Goal: Task Accomplishment & Management: Use online tool/utility

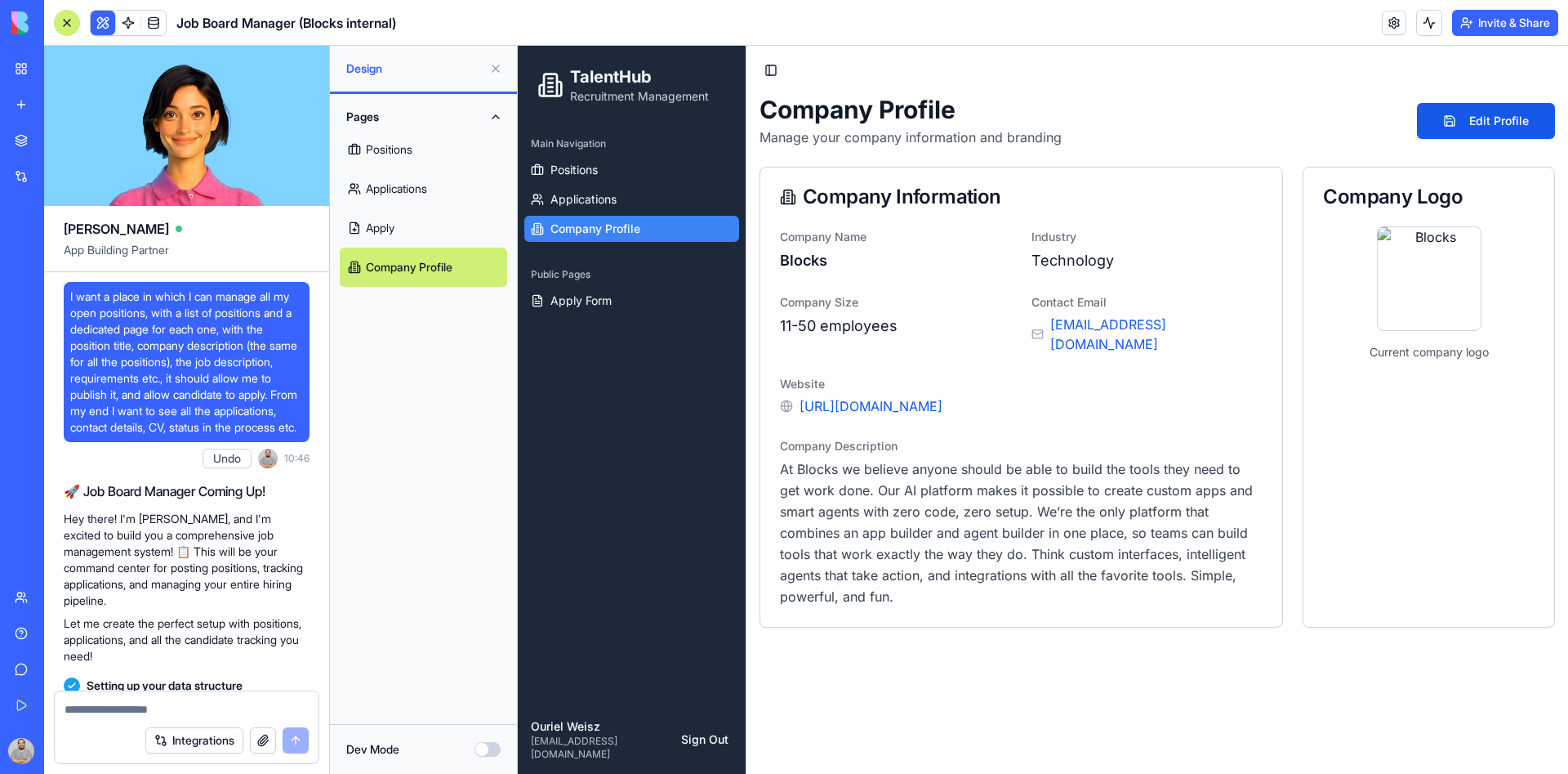
scroll to position [22972, 0]
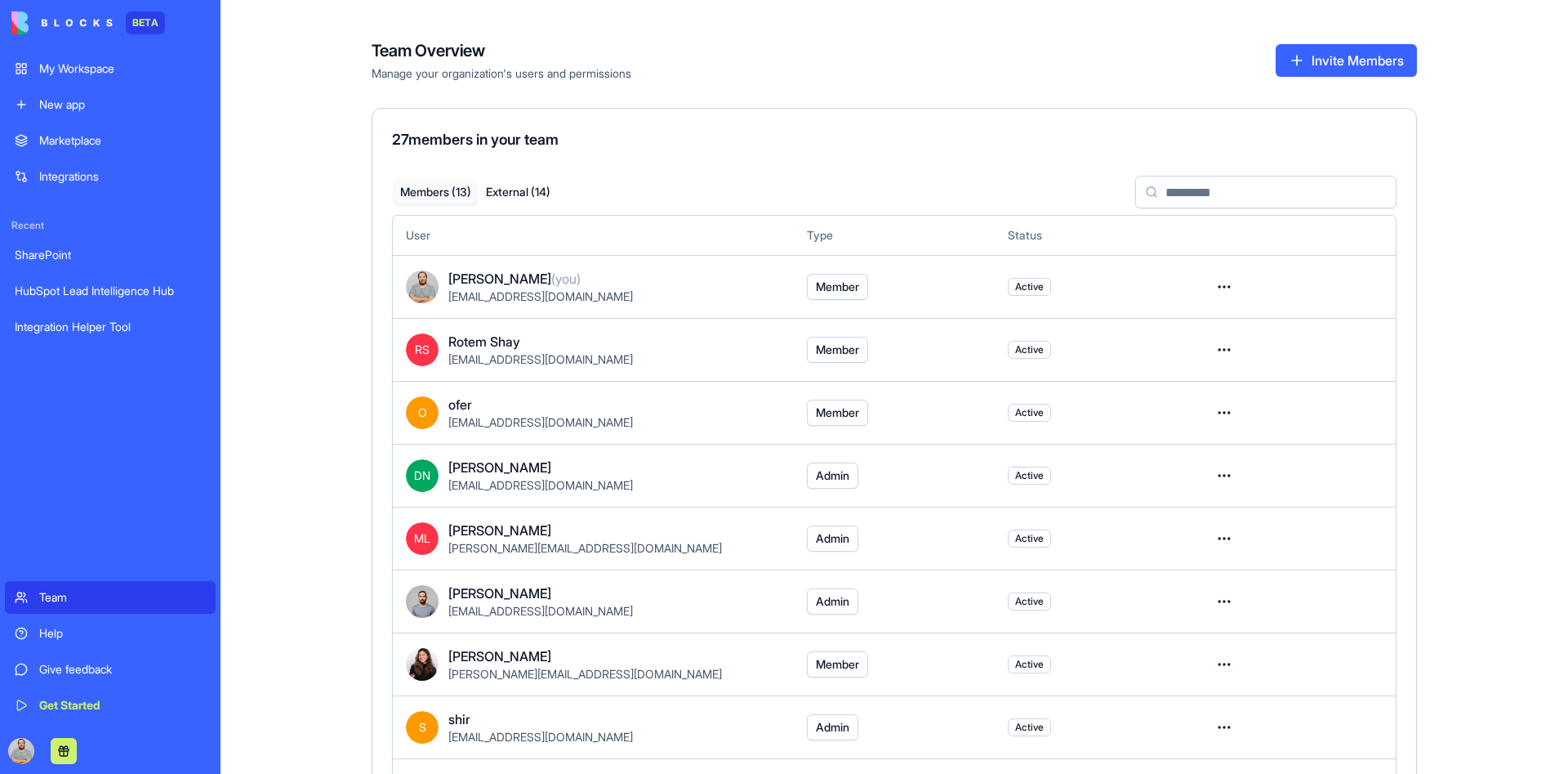
click at [89, 68] on div "My Workspace" at bounding box center [123, 69] width 167 height 17
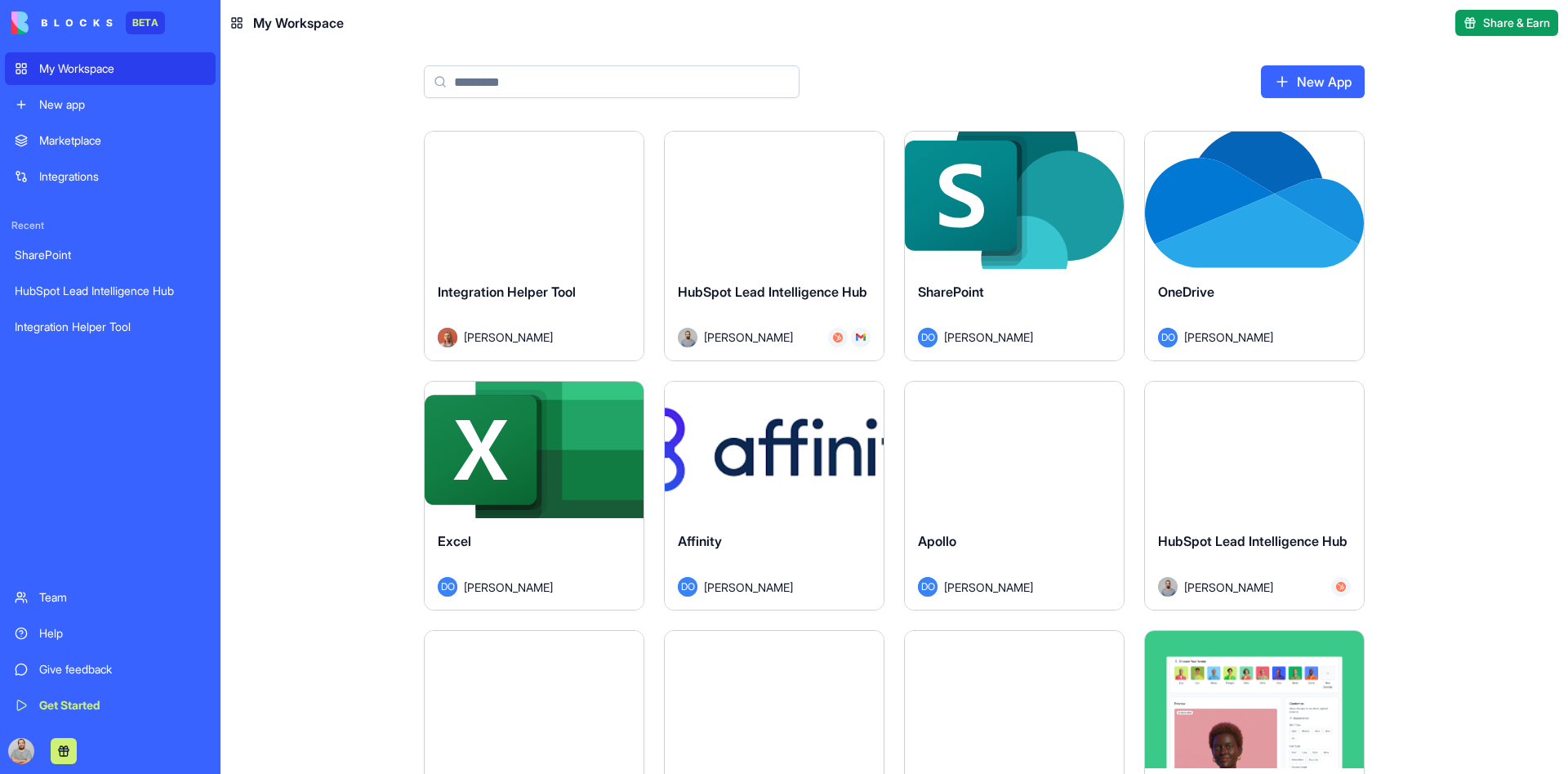
click at [605, 81] on input at bounding box center [612, 81] width 376 height 33
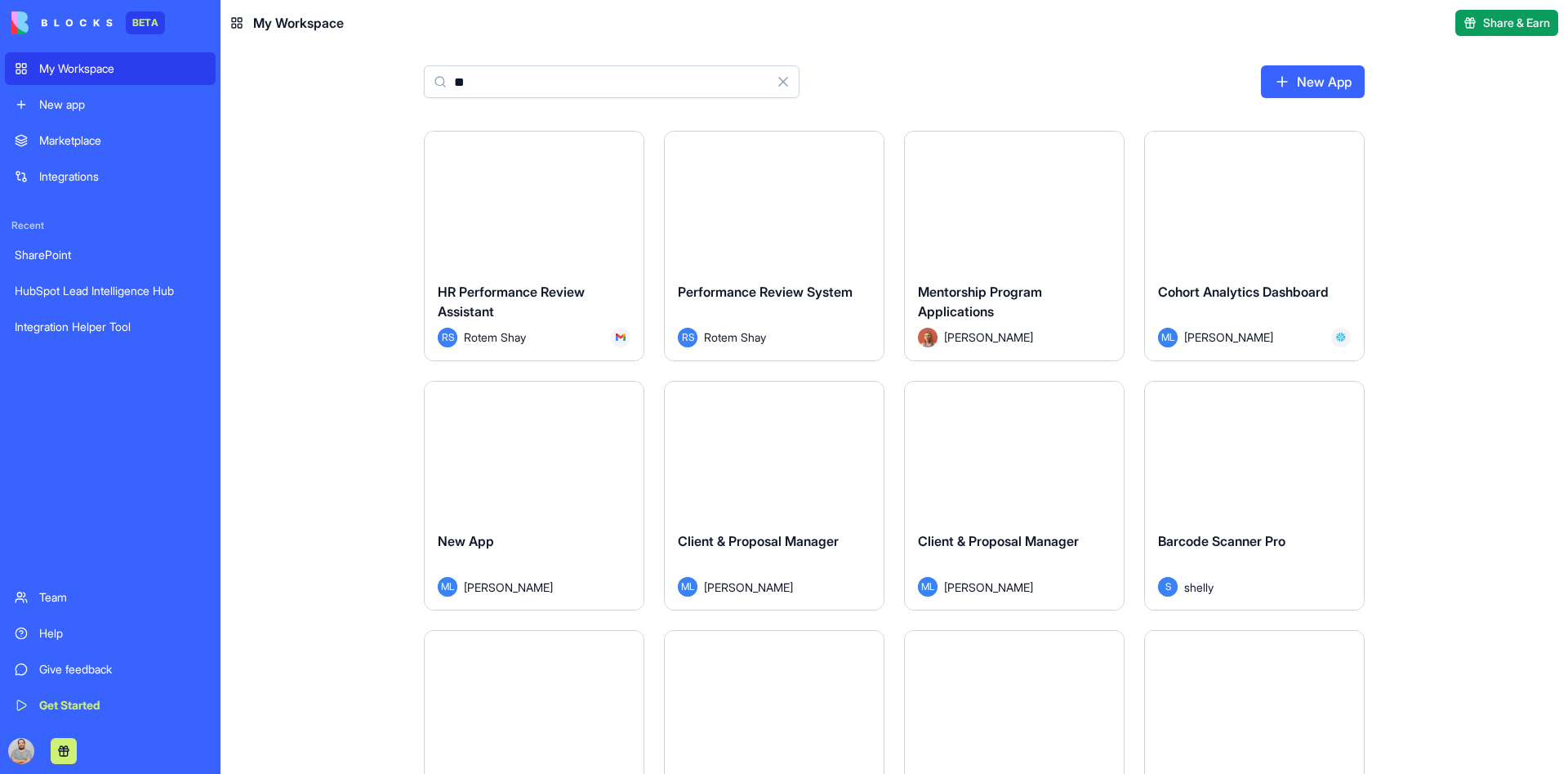
type input "*"
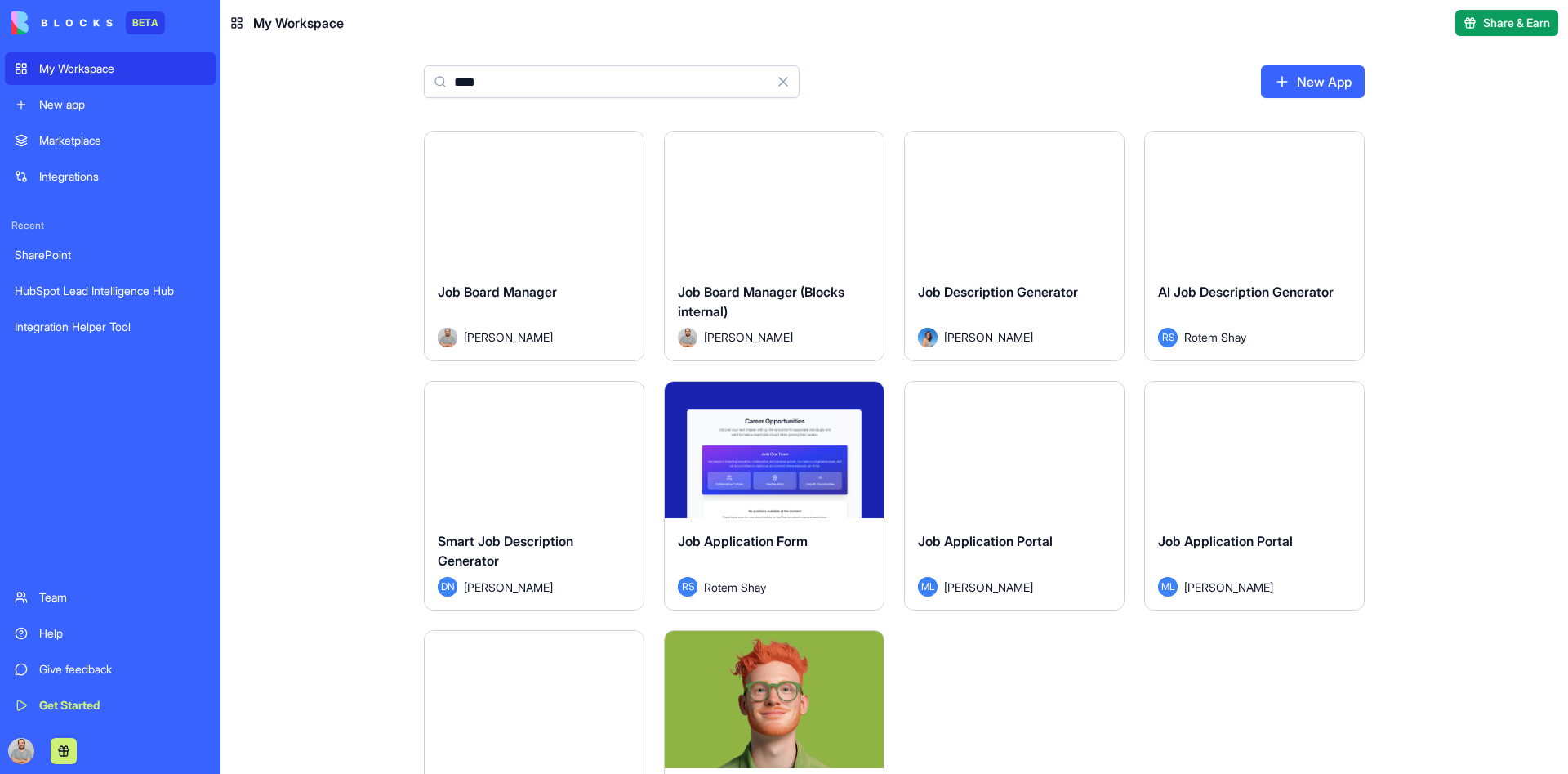
type input "***"
click at [552, 207] on button "Launch" at bounding box center [533, 199] width 122 height 33
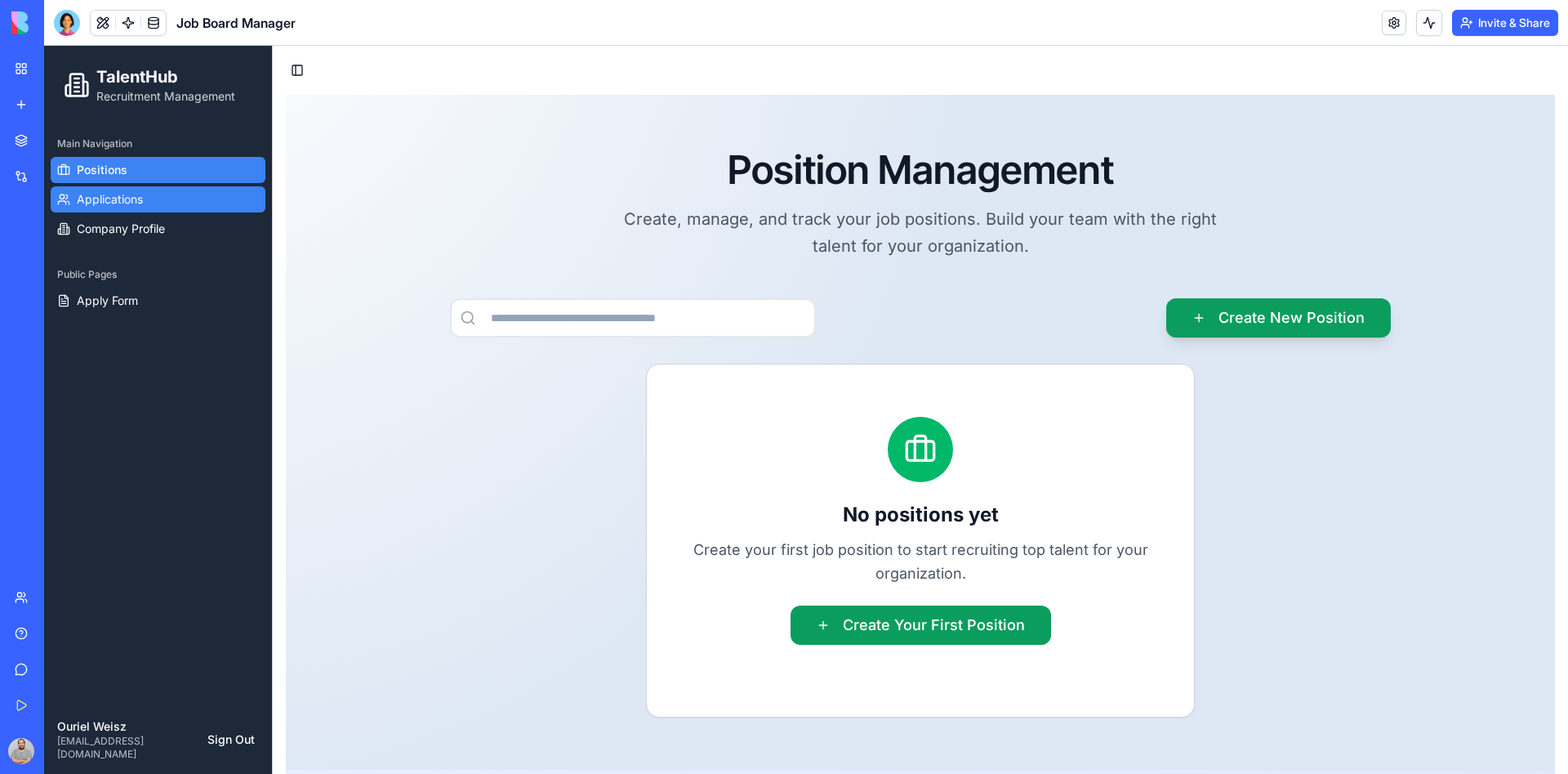
click at [115, 199] on span "Applications" at bounding box center [109, 199] width 66 height 17
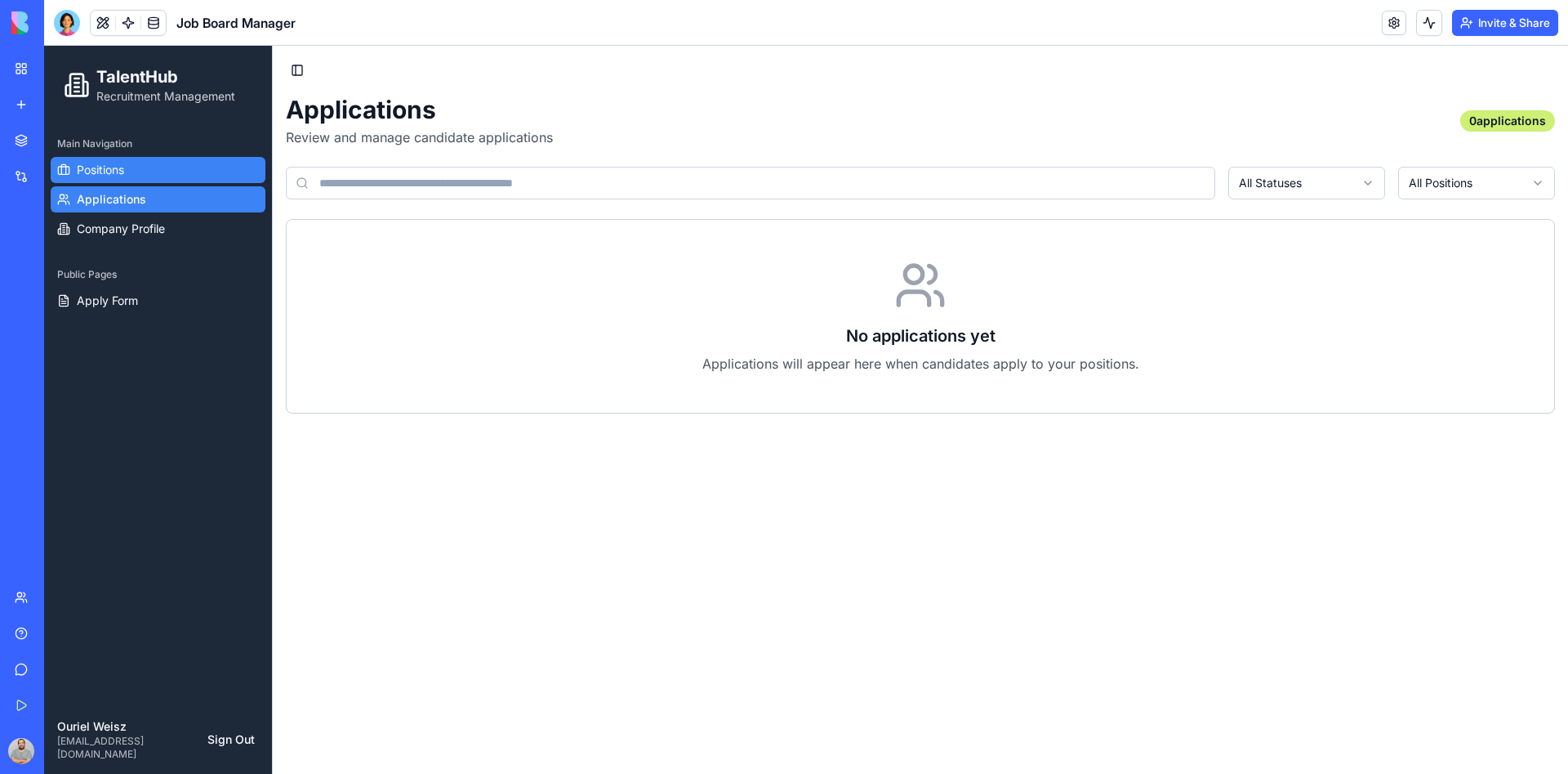
click at [115, 166] on span "Positions" at bounding box center [100, 170] width 47 height 17
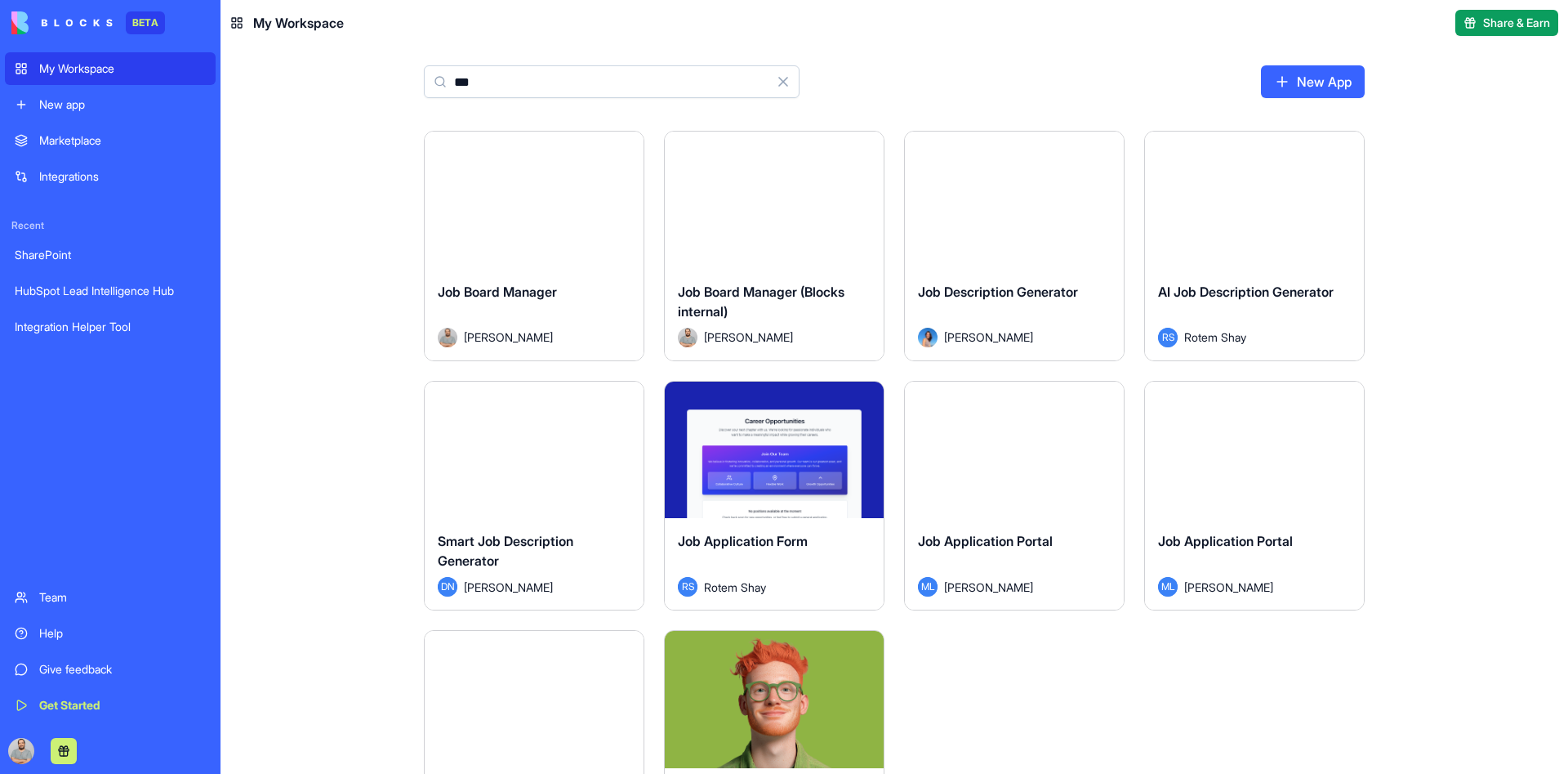
type input "***"
click at [770, 208] on button "Launch" at bounding box center [774, 199] width 122 height 33
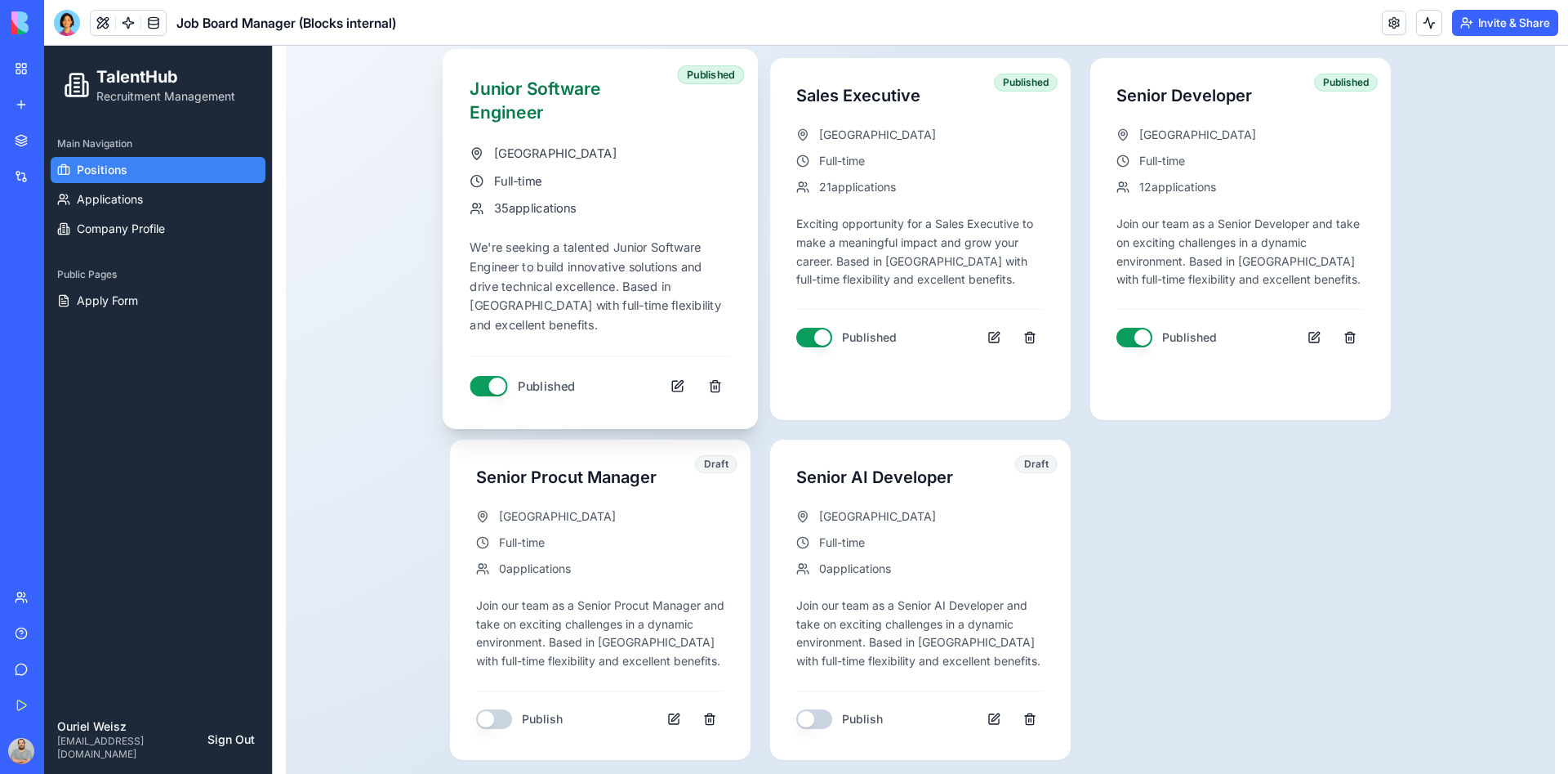
scroll to position [338, 0]
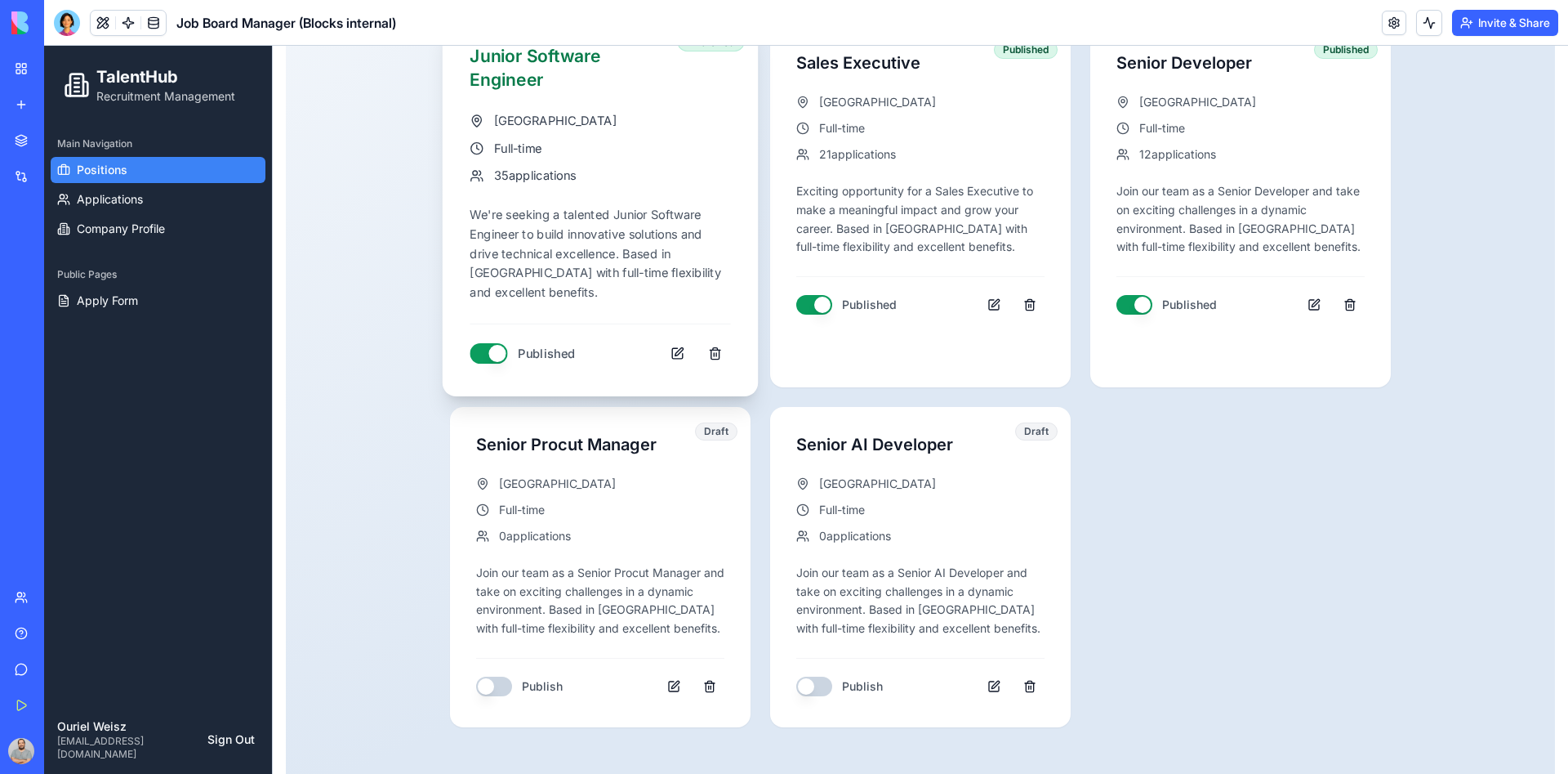
click at [475, 344] on button "button" at bounding box center [488, 353] width 38 height 20
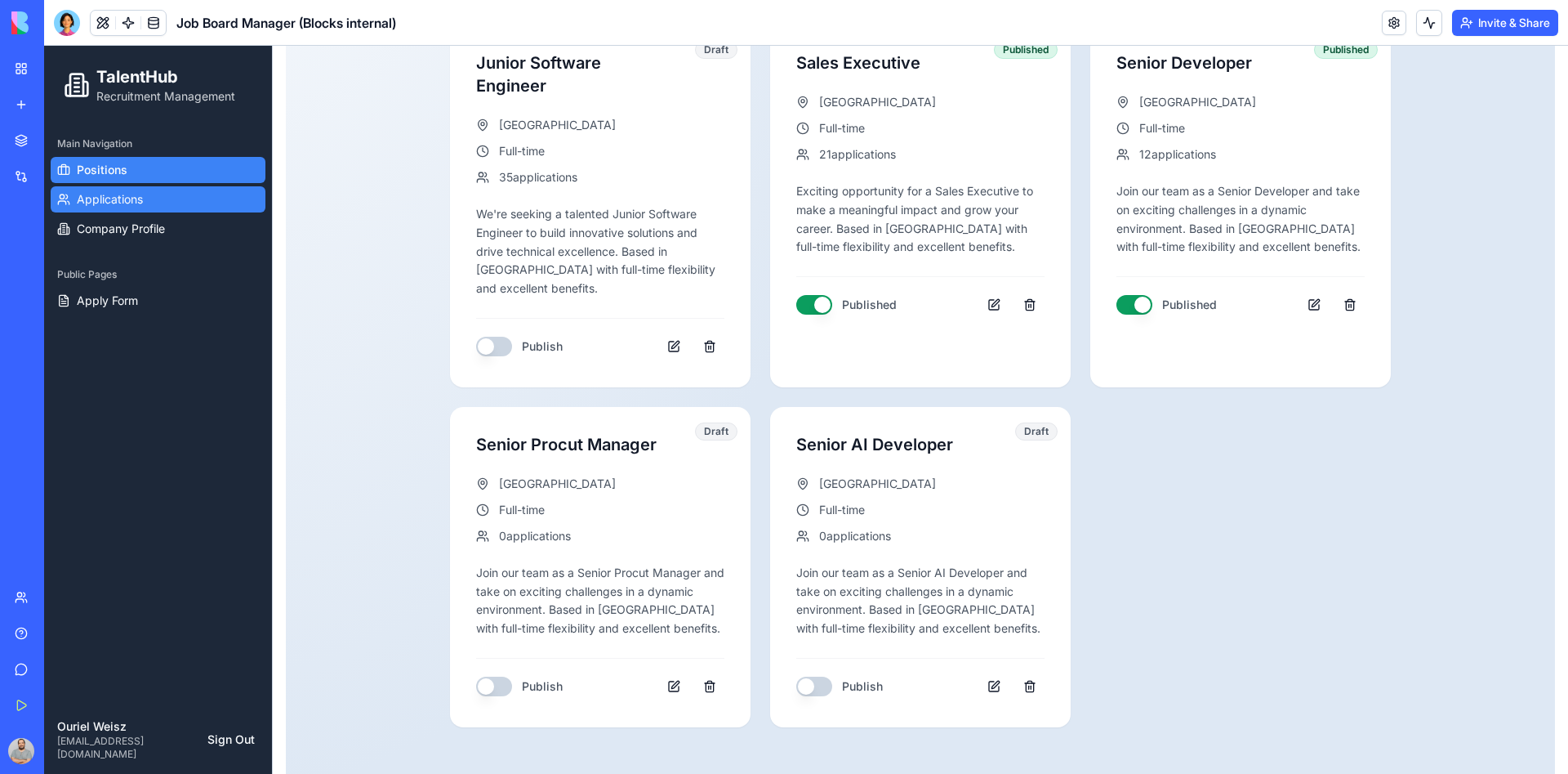
click at [106, 192] on span "Applications" at bounding box center [109, 199] width 66 height 17
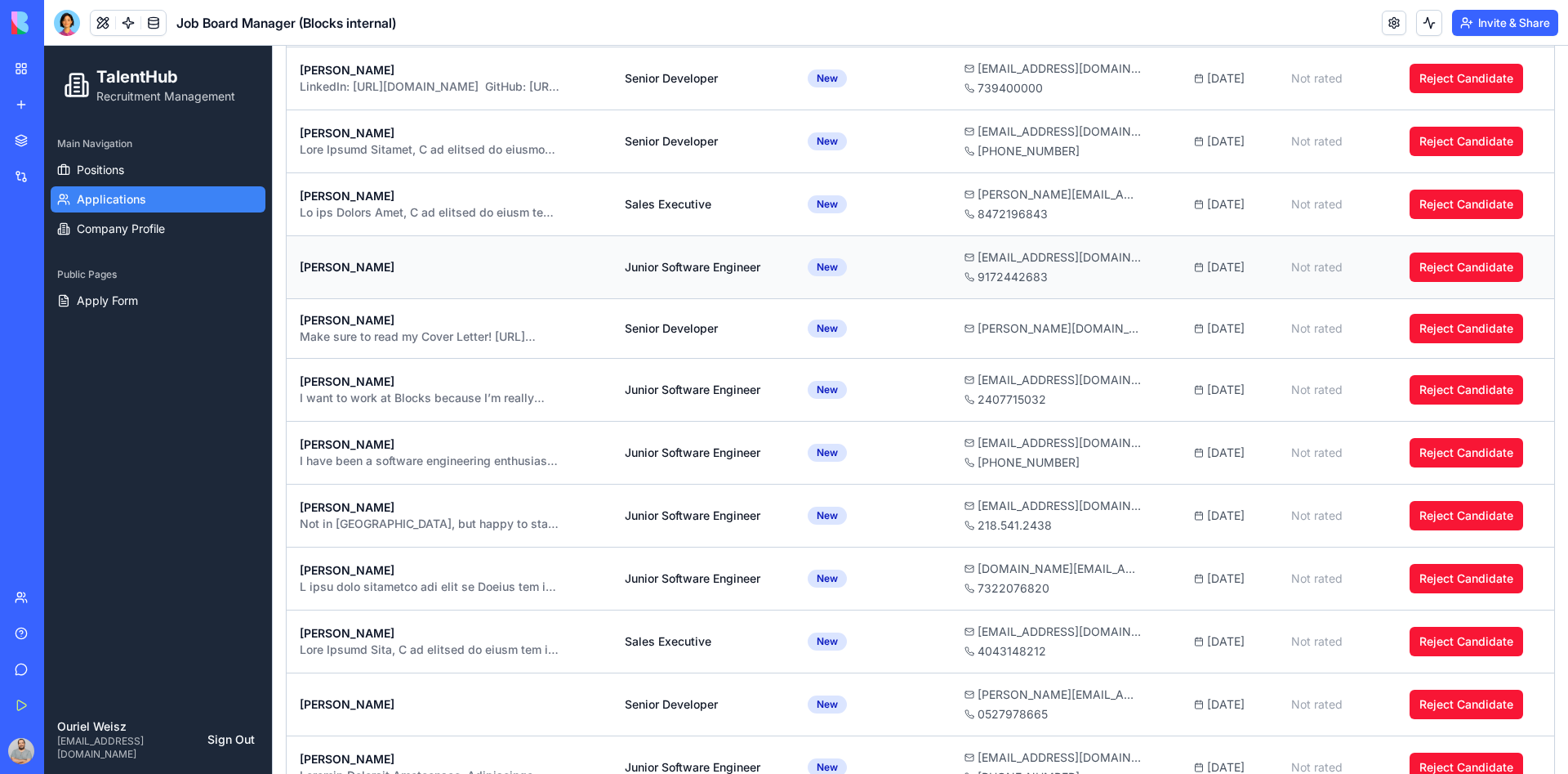
click at [358, 269] on div "[PERSON_NAME]" at bounding box center [449, 267] width 299 height 17
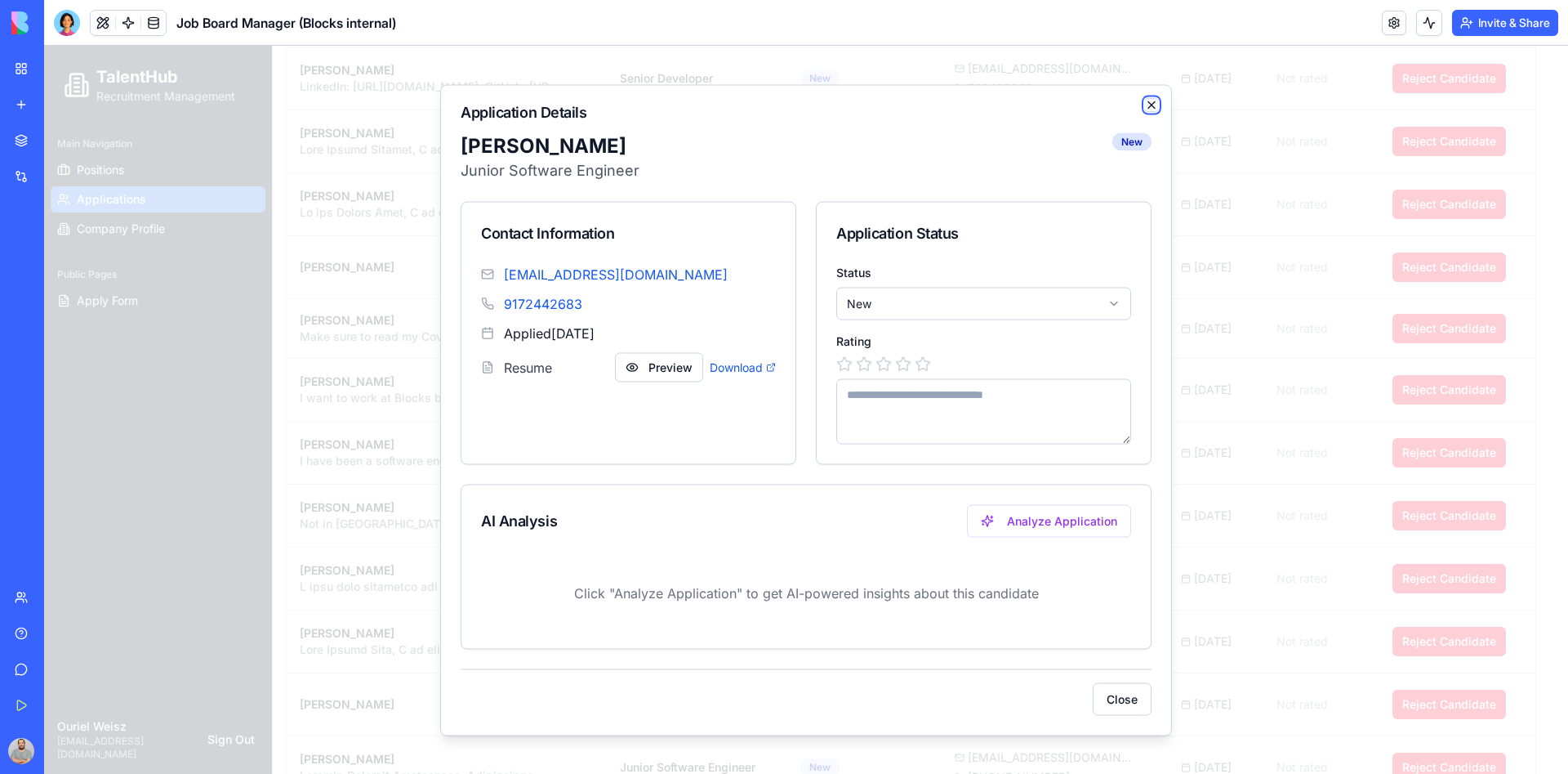
click at [1146, 108] on icon "button" at bounding box center [1152, 105] width 13 height 13
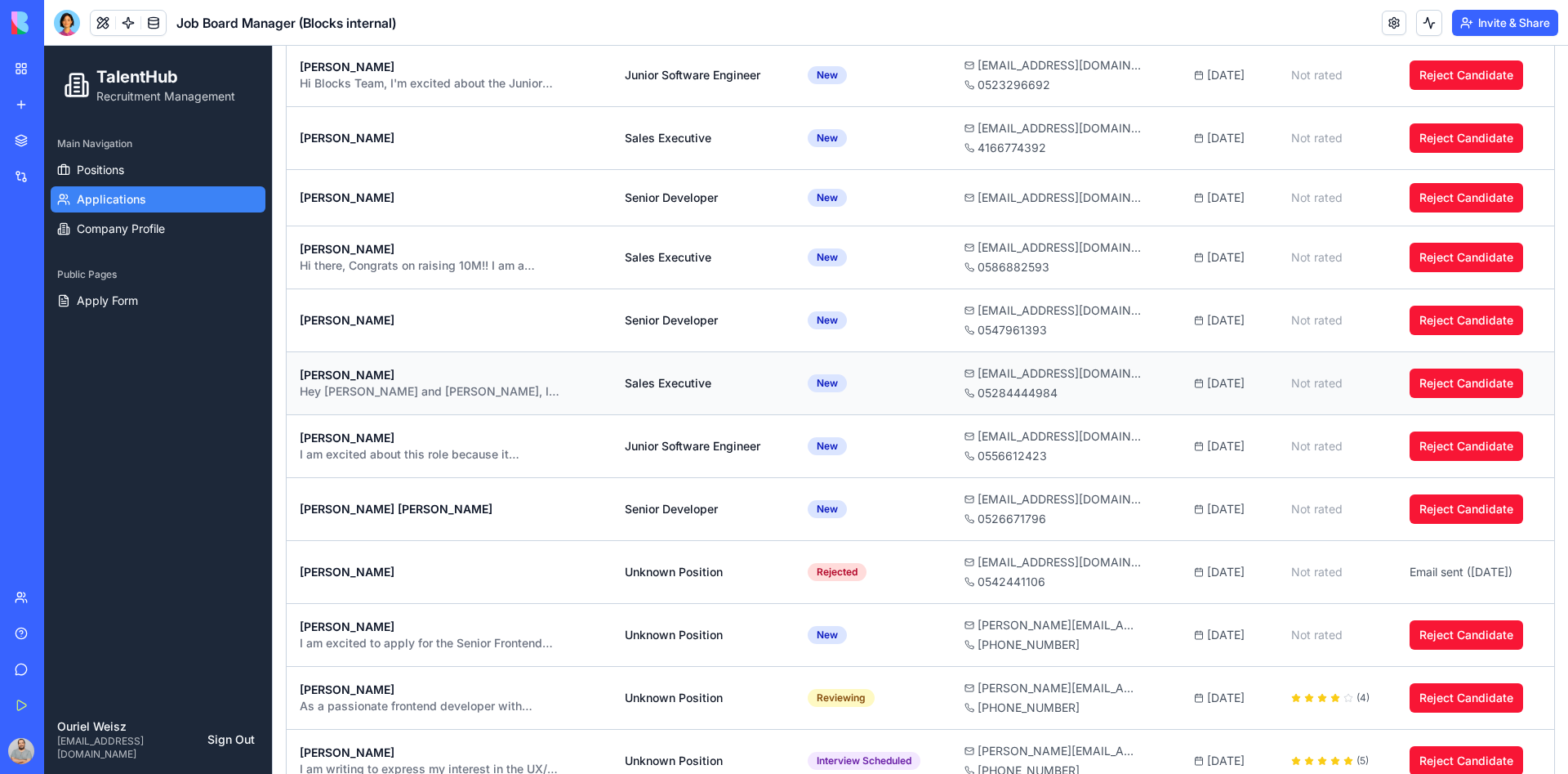
scroll to position [4002, 0]
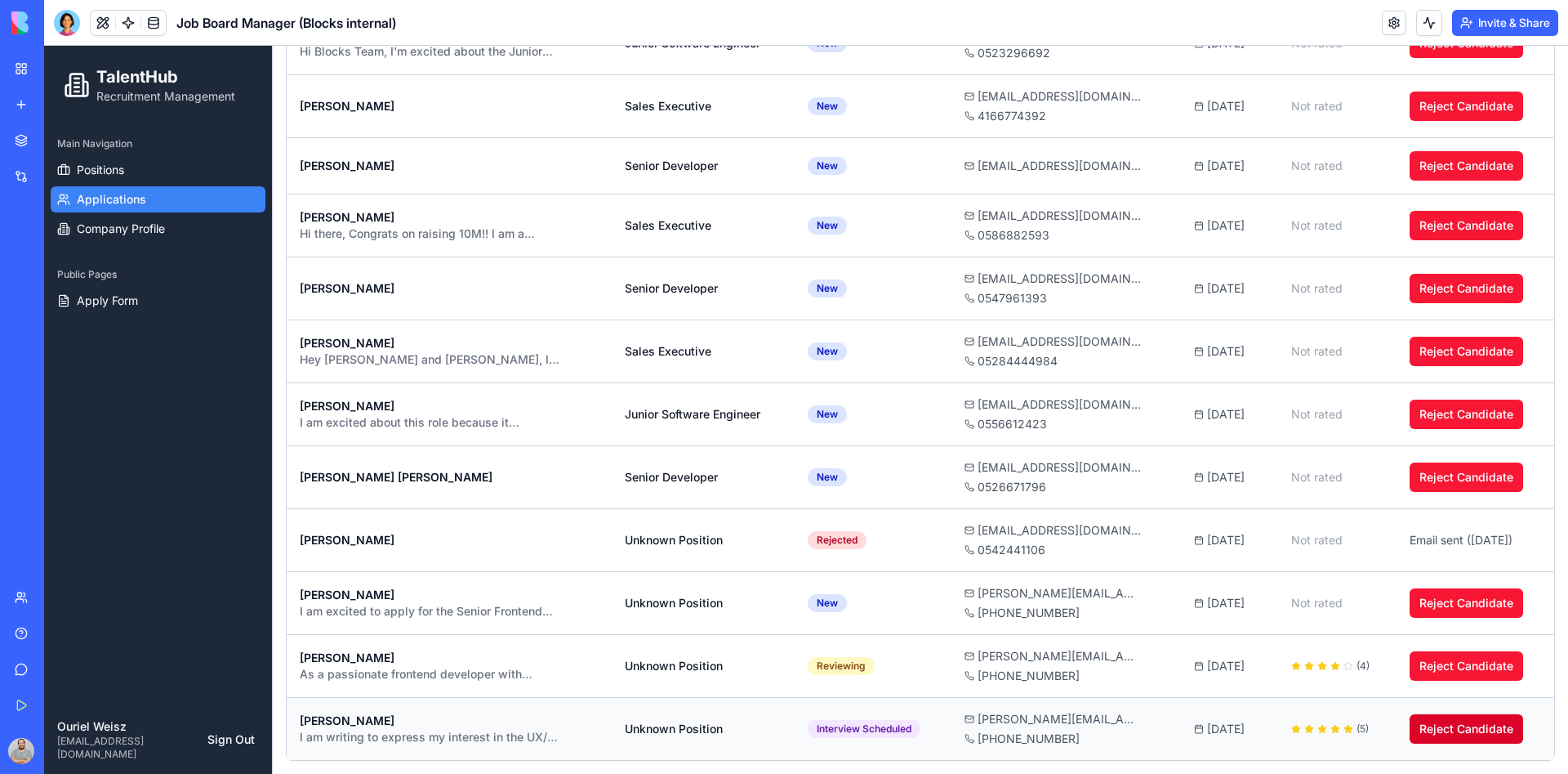
click at [1435, 727] on button "Reject Candidate" at bounding box center [1466, 728] width 113 height 29
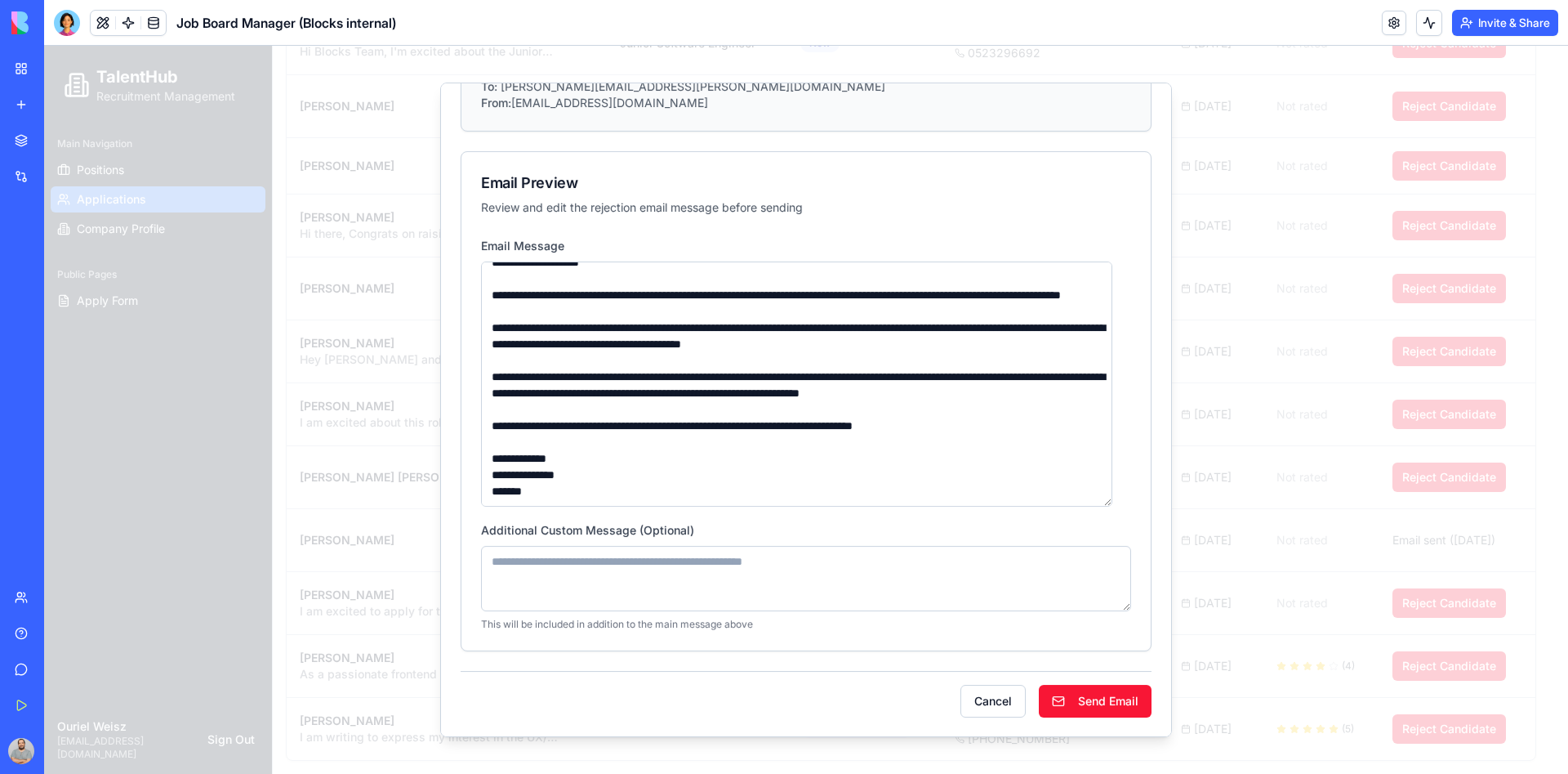
scroll to position [0, 0]
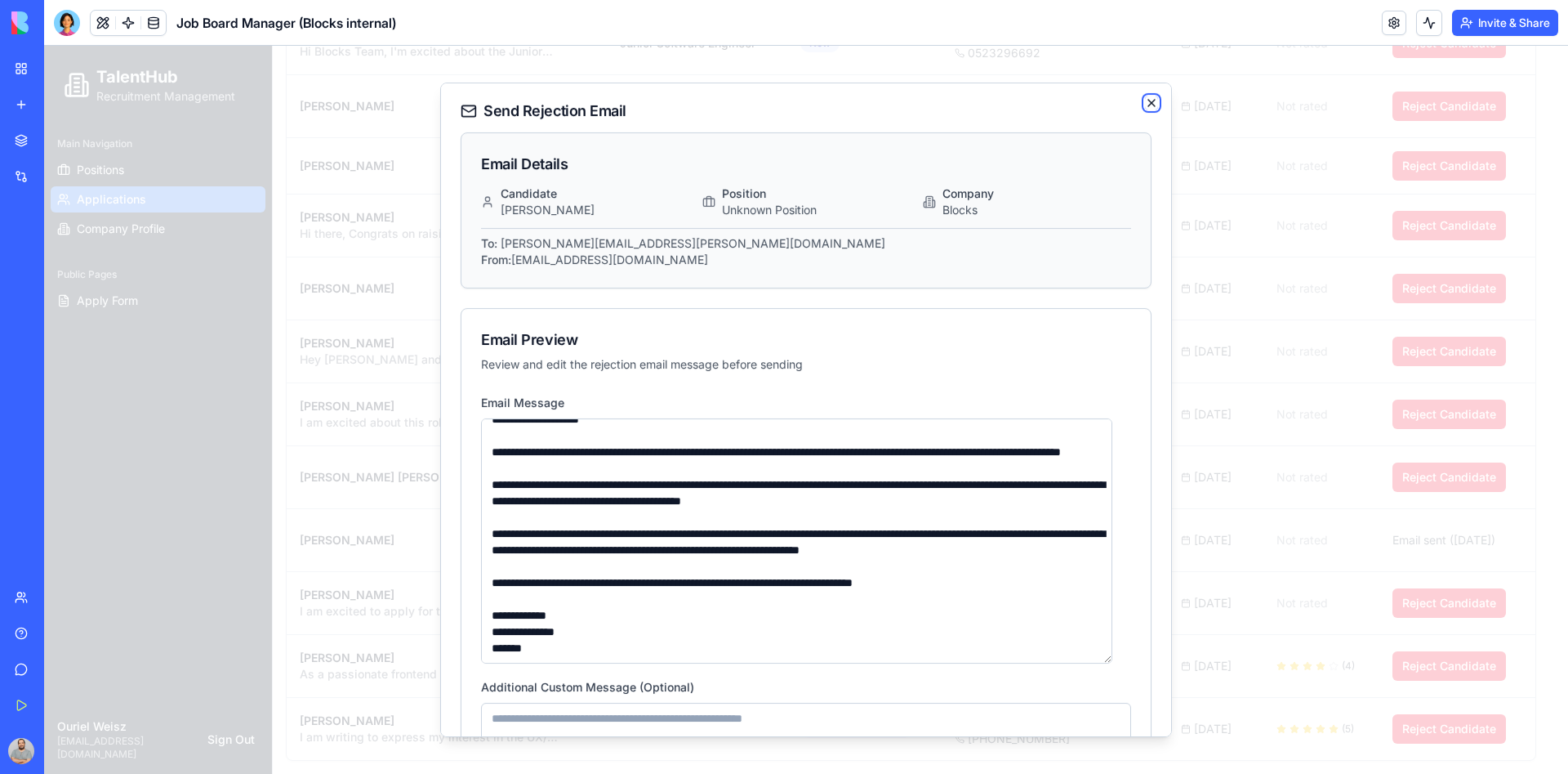
click at [1145, 105] on icon "button" at bounding box center [1152, 103] width 13 height 13
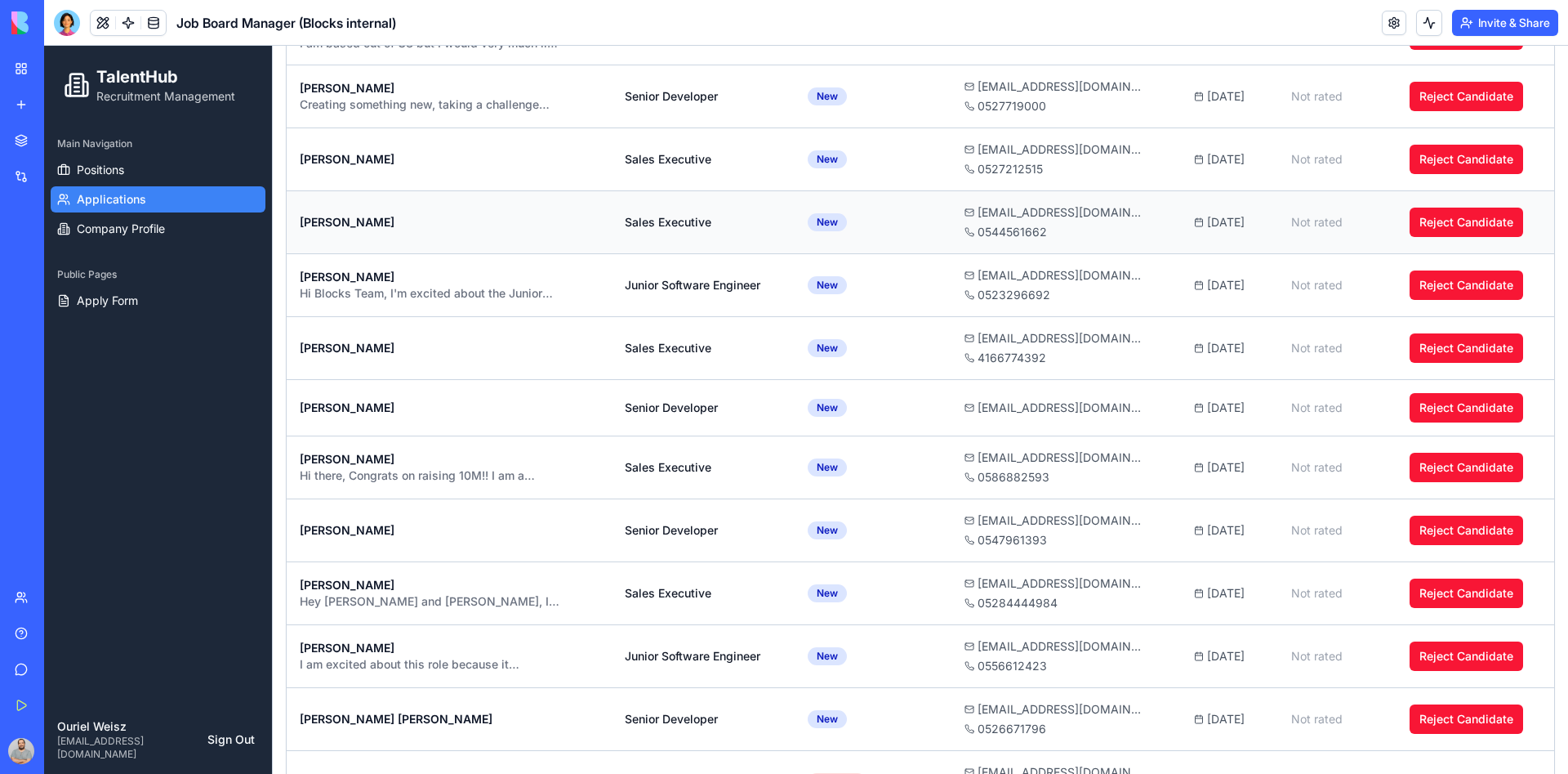
scroll to position [4002, 0]
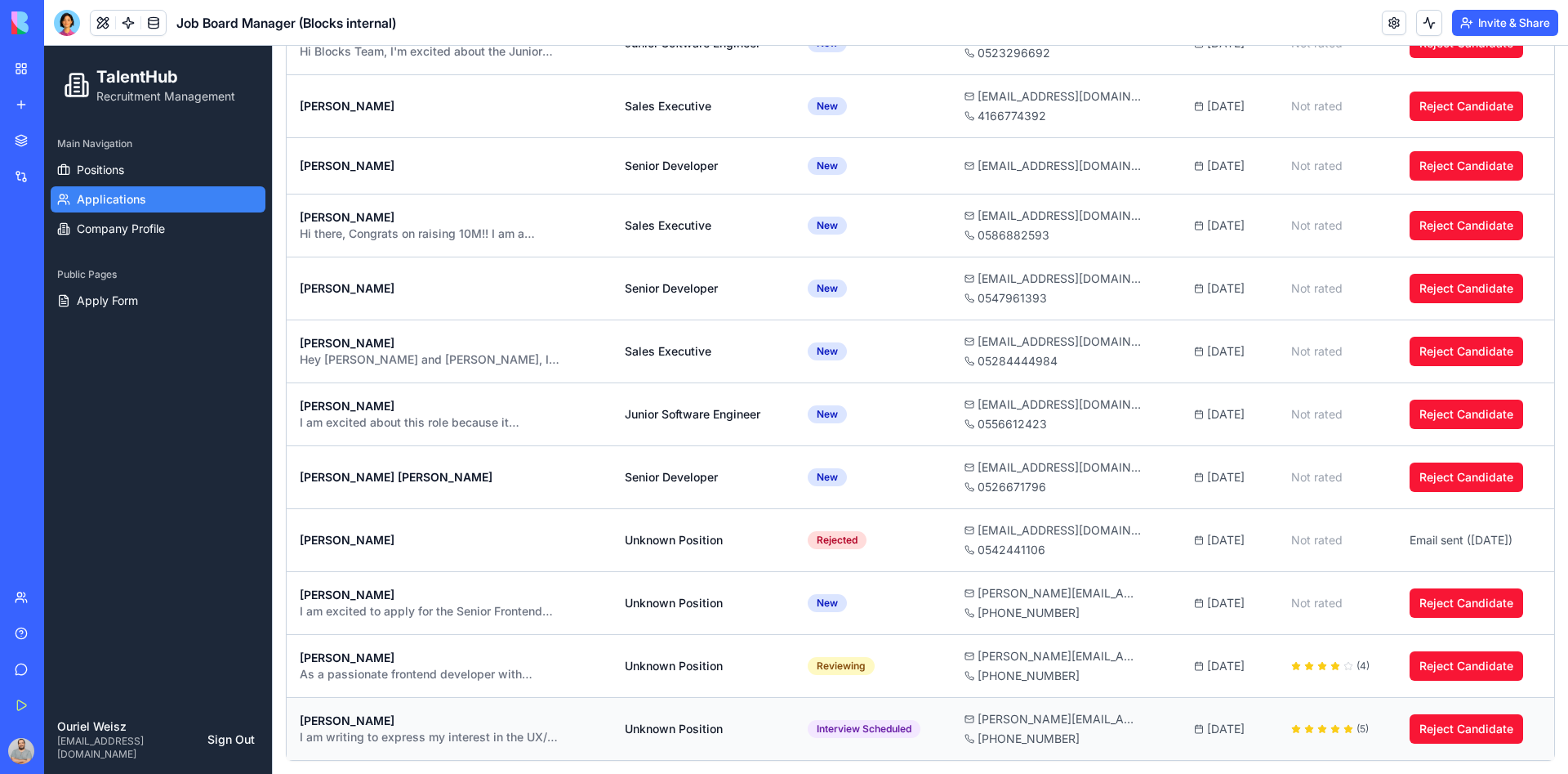
click at [375, 700] on td "[PERSON_NAME] I am writing to express my interest in the UX/UI Designer positio…" at bounding box center [449, 728] width 325 height 63
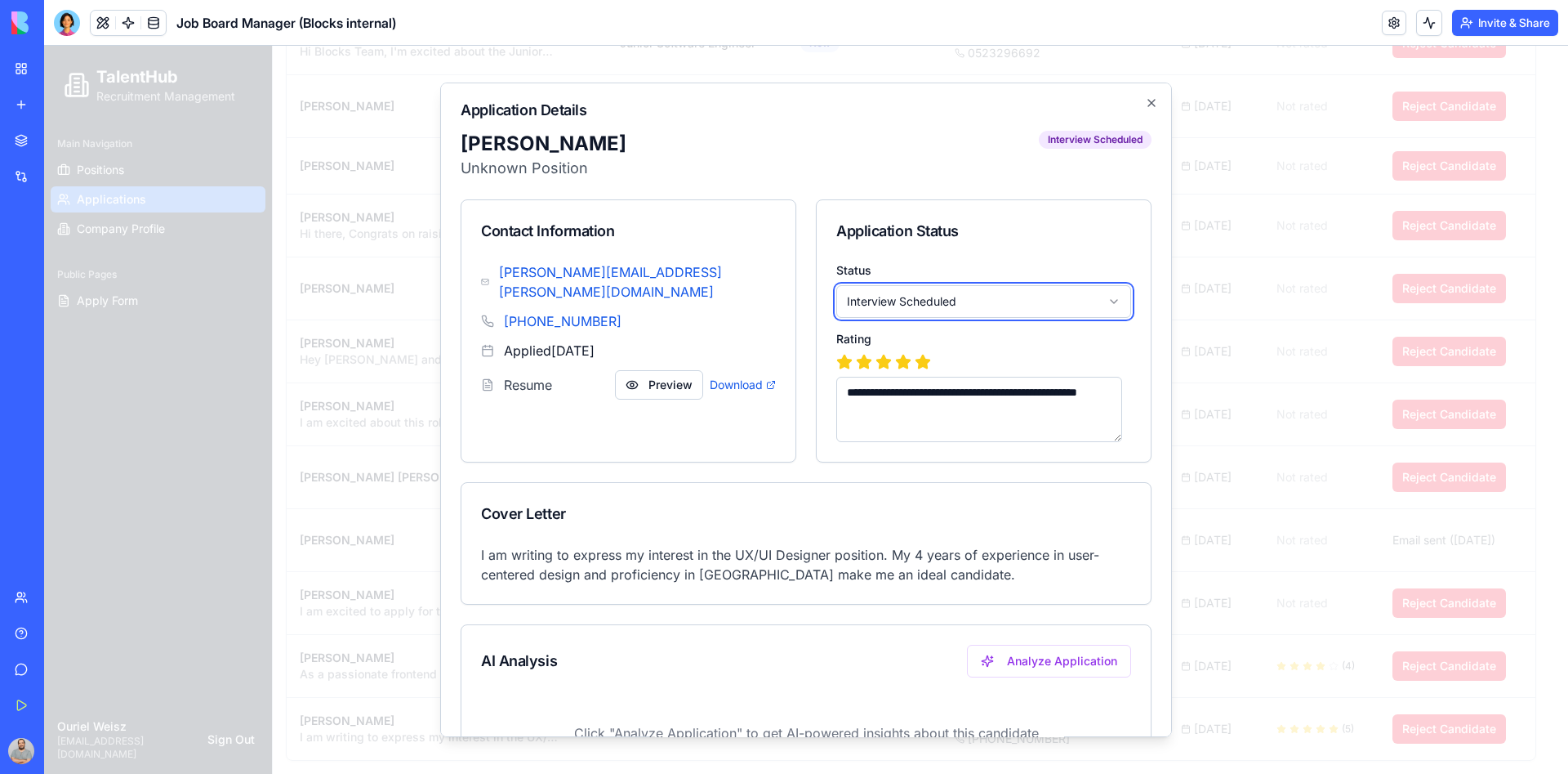
click at [1148, 100] on icon "button" at bounding box center [1151, 102] width 6 height 6
